Goal: Transaction & Acquisition: Purchase product/service

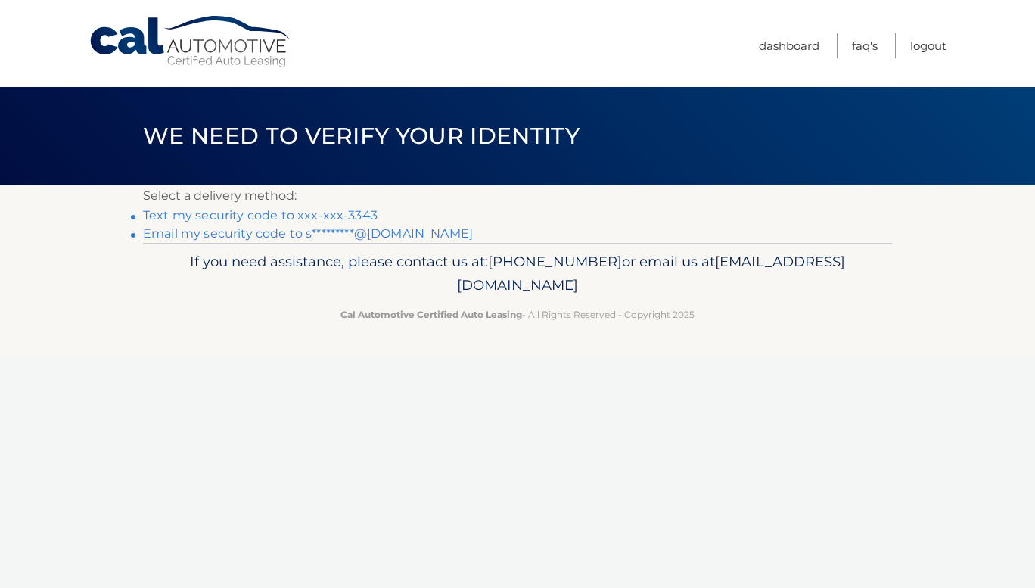
click at [341, 210] on link "Text my security code to xxx-xxx-3343" at bounding box center [260, 215] width 235 height 14
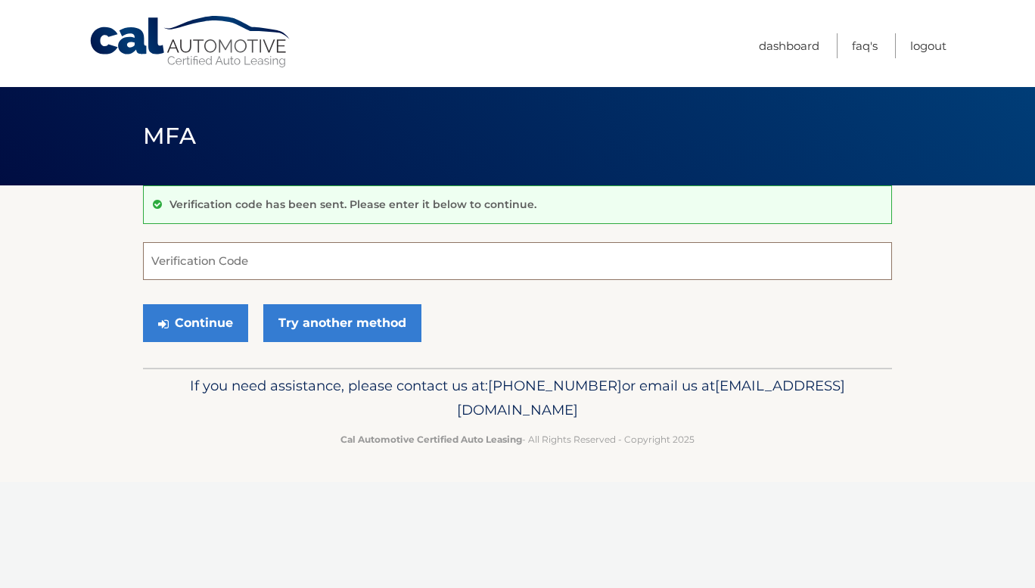
click at [279, 263] on input "Verification Code" at bounding box center [517, 261] width 749 height 38
type input "830478"
click at [211, 315] on button "Continue" at bounding box center [195, 323] width 105 height 38
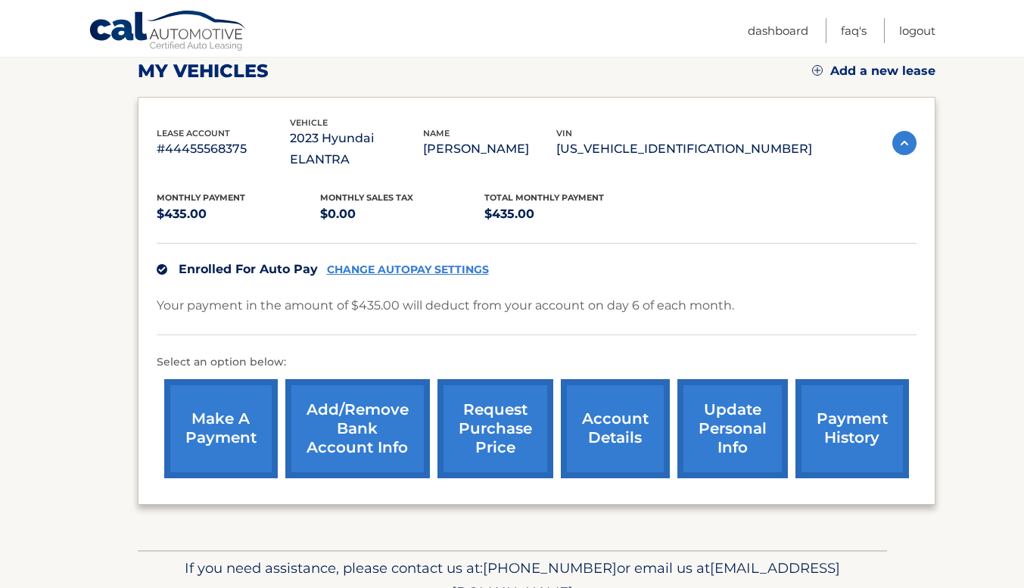
scroll to position [217, 0]
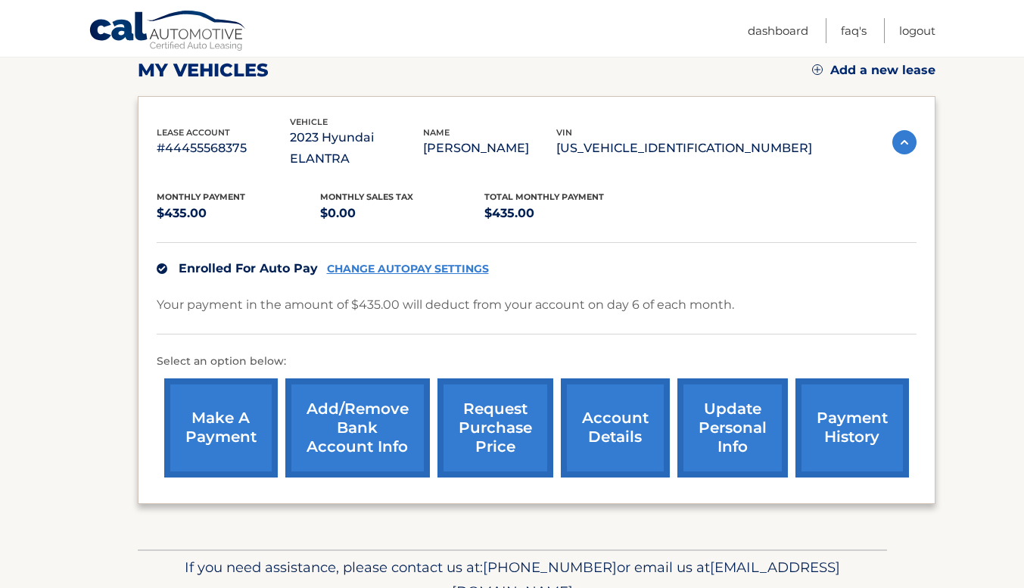
click at [241, 388] on link "make a payment" at bounding box center [221, 427] width 114 height 99
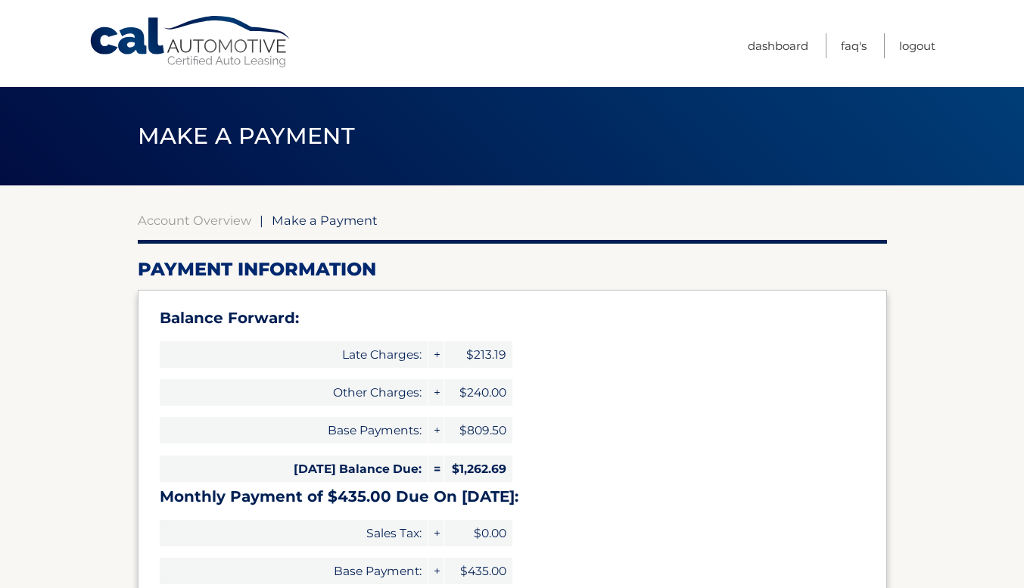
select select "NDM3MzUyNjMtYzg2Yi00ZjEyLWE3ZDUtYjYyMzk2MGM0MWIx"
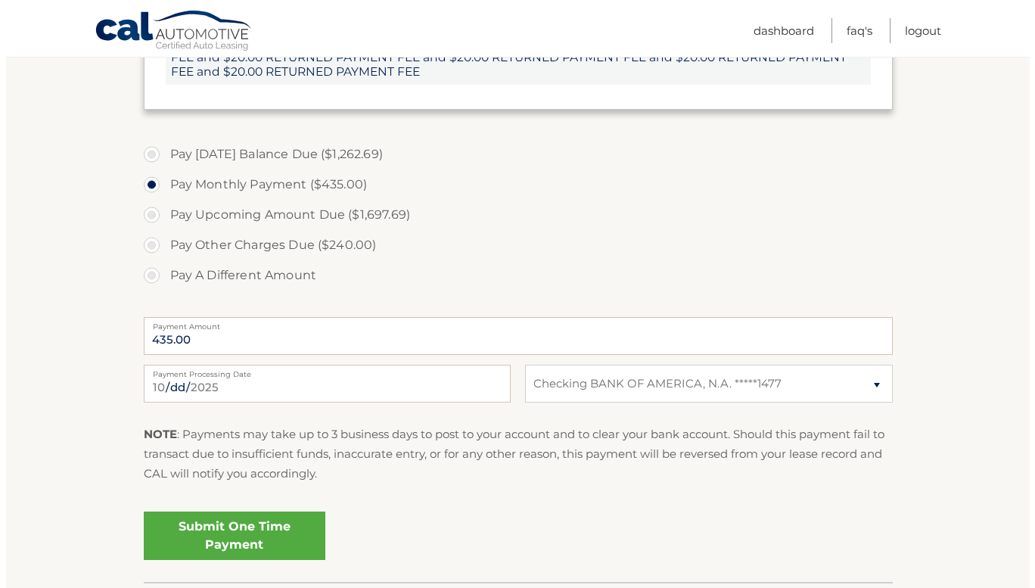
scroll to position [661, 0]
click at [237, 530] on link "Submit One Time Payment" at bounding box center [229, 535] width 182 height 48
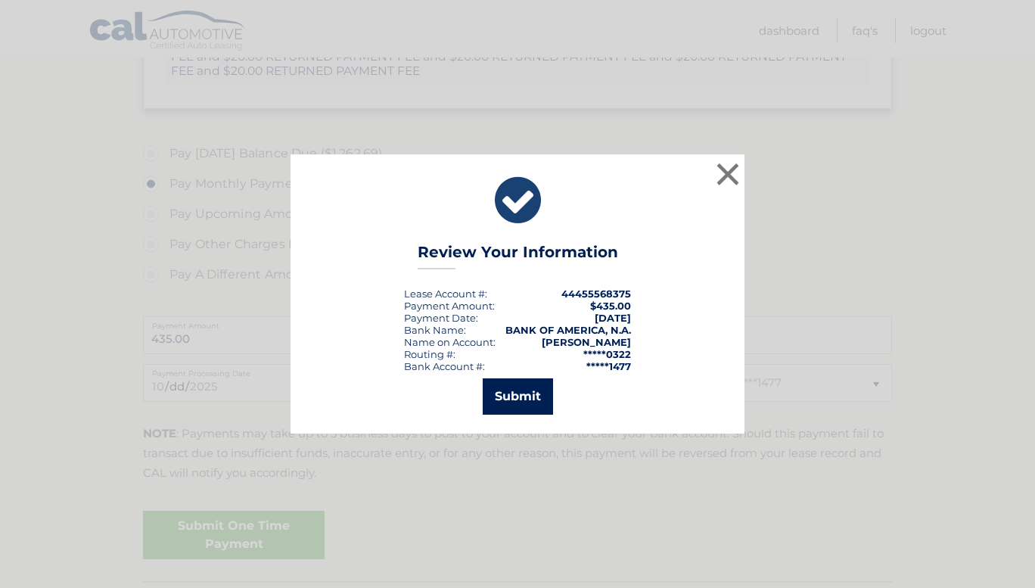
click at [523, 381] on button "Submit" at bounding box center [518, 396] width 70 height 36
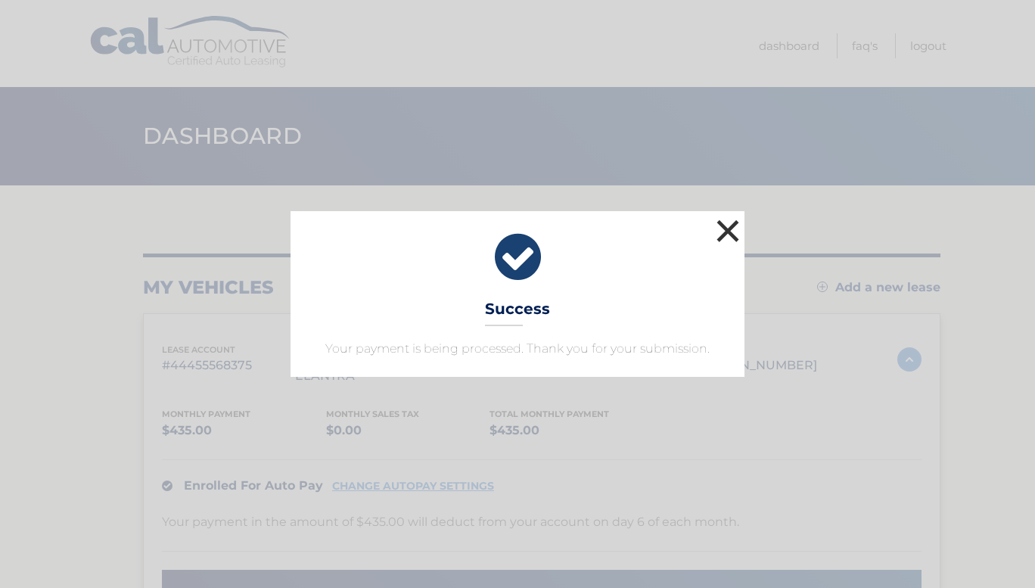
click at [723, 227] on button "×" at bounding box center [728, 231] width 30 height 30
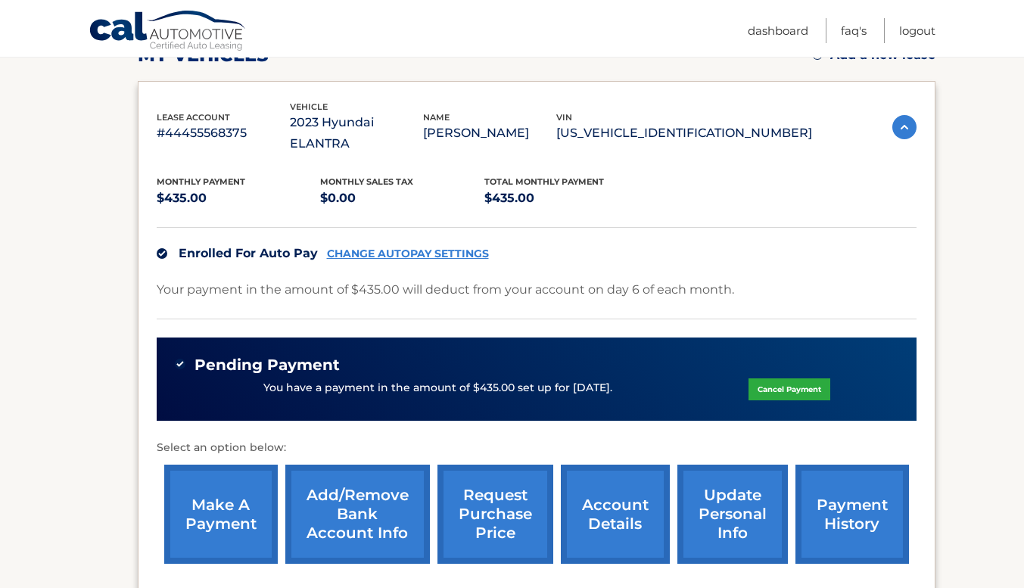
scroll to position [241, 0]
